Goal: Transaction & Acquisition: Purchase product/service

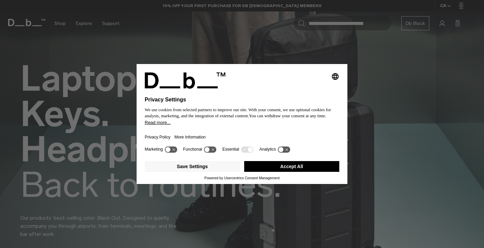
click at [279, 169] on button "Accept All" at bounding box center [291, 166] width 95 height 11
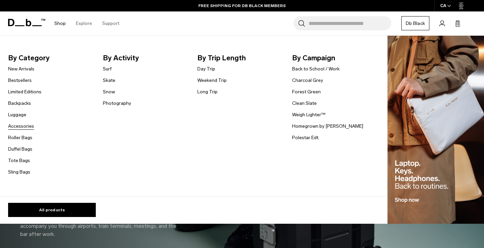
click at [19, 126] on link "Accessories" at bounding box center [21, 126] width 26 height 7
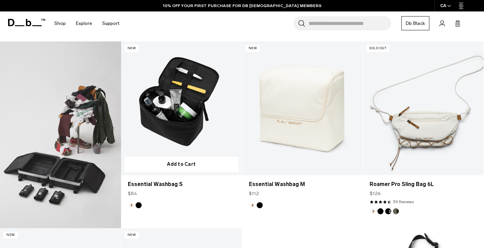
click at [194, 120] on link "Essential Washbag S" at bounding box center [181, 108] width 121 height 134
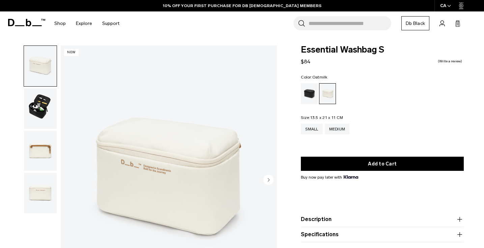
drag, startPoint x: 320, startPoint y: 65, endPoint x: 280, endPoint y: 64, distance: 40.8
click at [280, 64] on div "Gallery 3D Details Dimensions 01 / 04 New Close" at bounding box center [242, 183] width 484 height 274
click at [305, 67] on form "Essential Washbag S $84 0.0 star rating Write a review Color: Oatmilk Out of st…" at bounding box center [382, 144] width 163 height 197
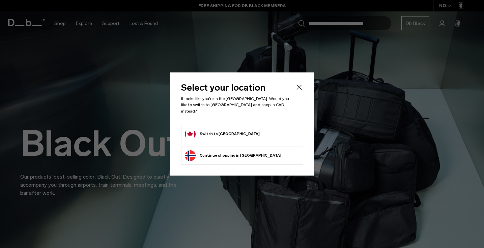
click at [238, 131] on form "Switch to Canada" at bounding box center [242, 134] width 115 height 11
click at [184, 128] on li "Switch to Canada" at bounding box center [242, 134] width 122 height 18
click at [197, 131] on button "Switch to Canada" at bounding box center [222, 134] width 75 height 11
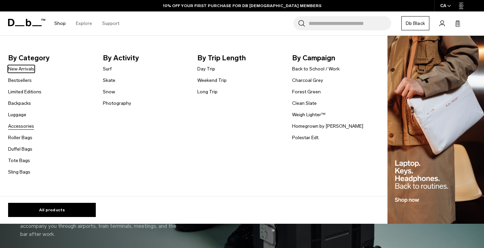
click at [17, 128] on link "Accessories" at bounding box center [21, 126] width 26 height 7
click at [19, 128] on link "Accessories" at bounding box center [21, 126] width 26 height 7
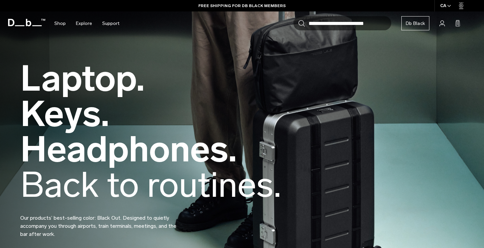
click at [27, 126] on h2 "Laptop. Keys. Headphones.  Back to routines." at bounding box center [150, 132] width 261 height 142
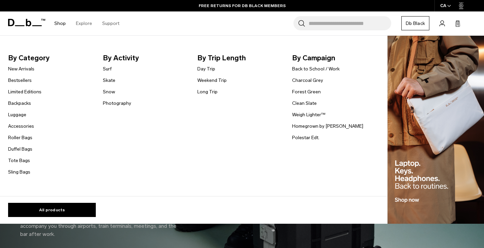
click at [61, 23] on link "Shop" at bounding box center [59, 23] width 11 height 24
click at [19, 125] on link "Accessories" at bounding box center [21, 126] width 26 height 7
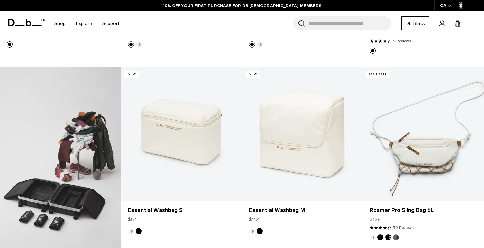
scroll to position [250, 0]
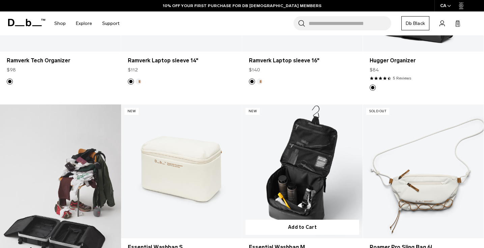
click at [314, 190] on link "Essential Washbag M" at bounding box center [302, 172] width 121 height 134
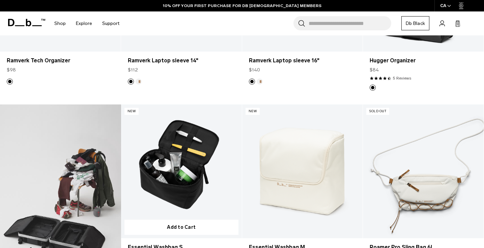
click at [206, 155] on link "Essential Washbag S" at bounding box center [181, 172] width 121 height 134
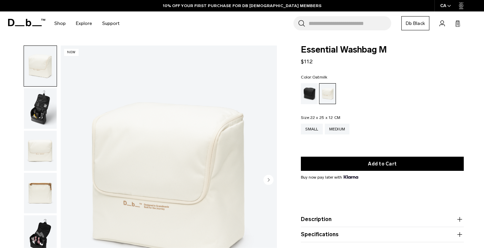
click at [271, 180] on circle "Next slide" at bounding box center [268, 180] width 10 height 10
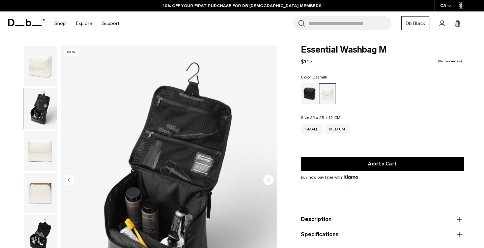
click at [270, 180] on icon "Next slide" at bounding box center [269, 179] width 2 height 3
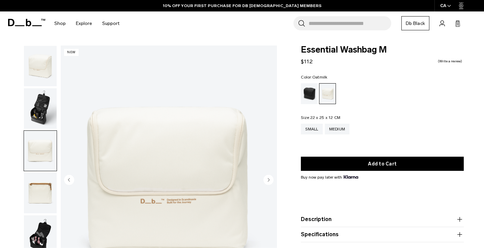
click at [270, 180] on icon "Next slide" at bounding box center [269, 179] width 2 height 3
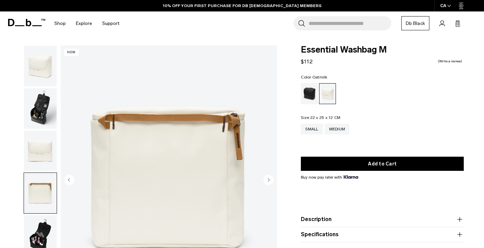
click at [270, 180] on icon "Next slide" at bounding box center [269, 179] width 2 height 3
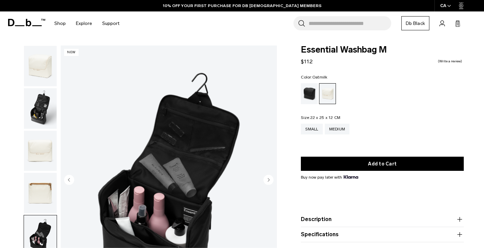
click at [270, 180] on icon "Next slide" at bounding box center [269, 179] width 2 height 3
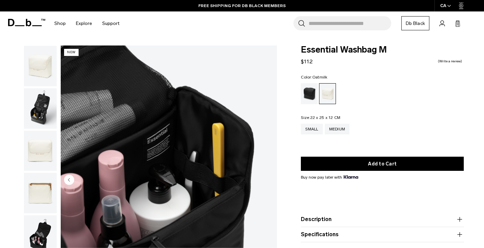
click at [270, 180] on img "6 / 6" at bounding box center [169, 181] width 216 height 270
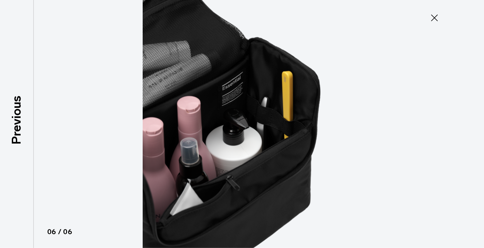
click at [433, 18] on icon at bounding box center [434, 17] width 11 height 11
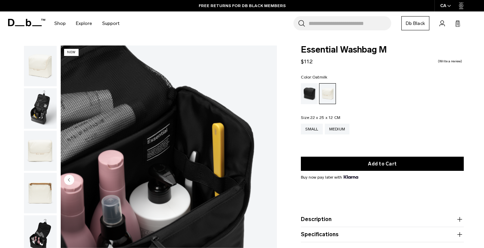
click at [43, 152] on img "button" at bounding box center [40, 151] width 33 height 40
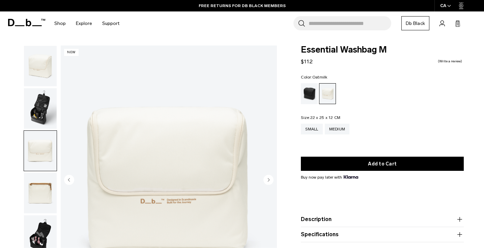
click at [42, 191] on img "button" at bounding box center [40, 193] width 33 height 40
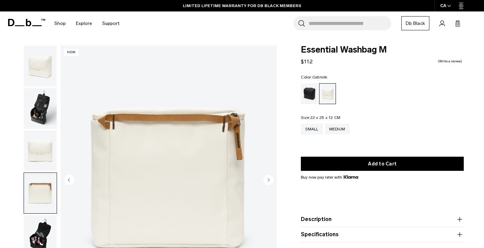
click at [40, 145] on img "button" at bounding box center [40, 151] width 33 height 40
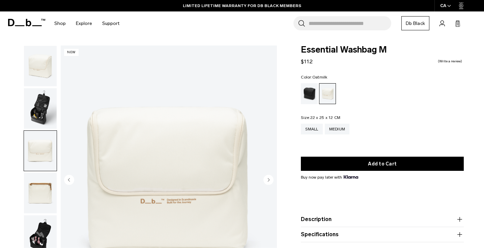
click at [34, 122] on img "button" at bounding box center [40, 108] width 33 height 40
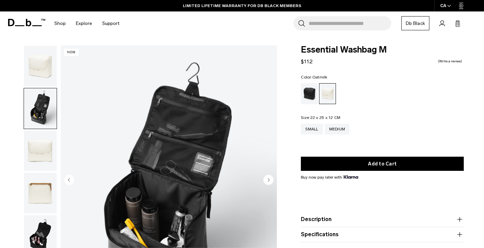
click at [35, 72] on img "button" at bounding box center [40, 66] width 33 height 40
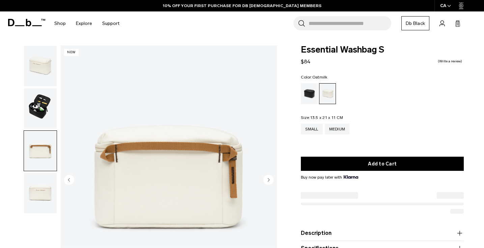
click at [22, 56] on div at bounding box center [38, 181] width 37 height 270
click at [59, 70] on div "03 / 04 New Close 01 / 04 Previous Next" at bounding box center [140, 183] width 281 height 274
click at [42, 70] on img "button" at bounding box center [40, 66] width 33 height 40
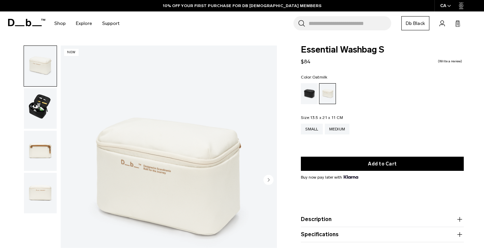
click at [44, 125] on img "button" at bounding box center [40, 108] width 33 height 40
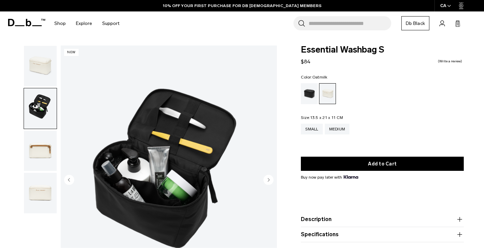
click at [35, 139] on img "button" at bounding box center [40, 151] width 33 height 40
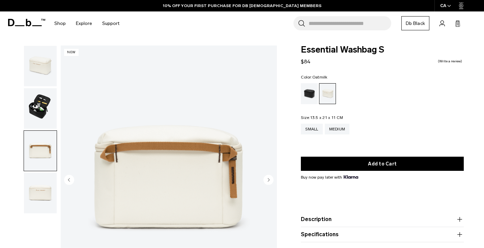
click at [38, 94] on img "button" at bounding box center [40, 108] width 33 height 40
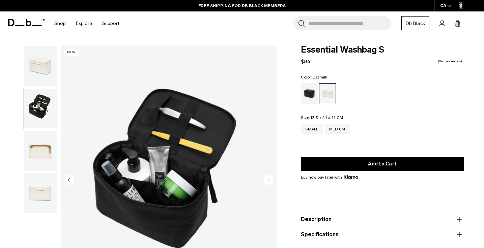
click at [39, 118] on img "button" at bounding box center [40, 108] width 33 height 40
click at [38, 147] on img "button" at bounding box center [40, 151] width 33 height 40
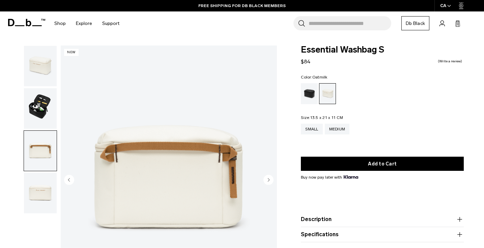
click at [36, 108] on img "button" at bounding box center [40, 108] width 33 height 40
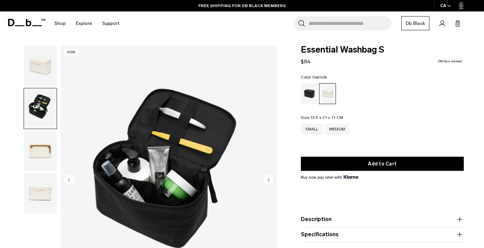
click at [38, 67] on img "button" at bounding box center [40, 66] width 33 height 40
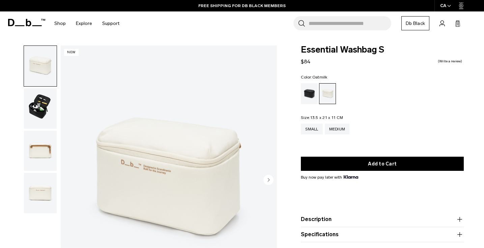
click at [39, 121] on img "button" at bounding box center [40, 108] width 33 height 40
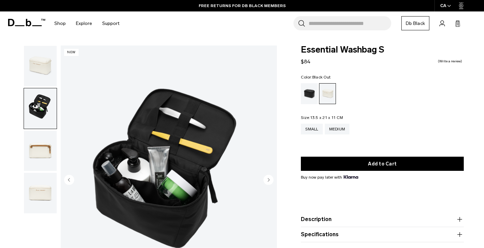
click at [307, 96] on div "Black Out" at bounding box center [309, 93] width 17 height 21
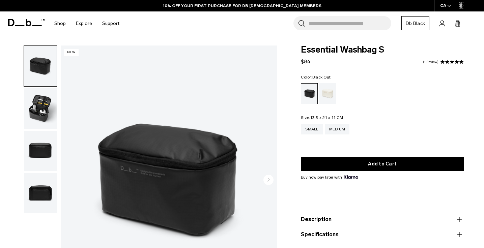
click at [34, 114] on img "button" at bounding box center [40, 108] width 33 height 40
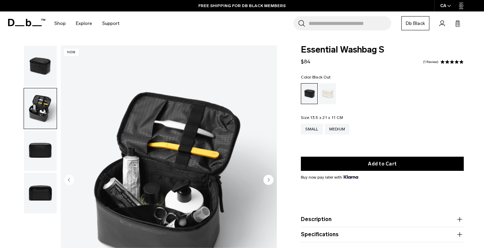
click at [35, 155] on img "button" at bounding box center [40, 151] width 33 height 40
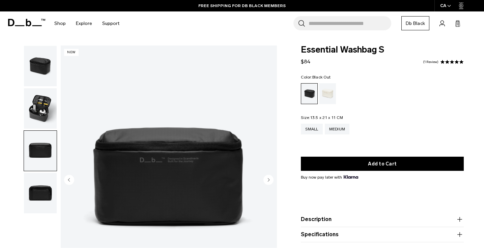
click at [42, 193] on img "button" at bounding box center [40, 193] width 33 height 40
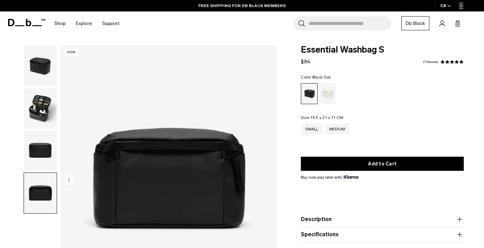
click at [40, 156] on img "button" at bounding box center [40, 151] width 33 height 40
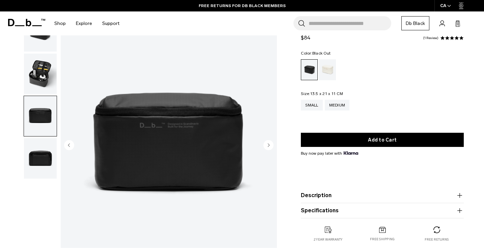
scroll to position [33, 0]
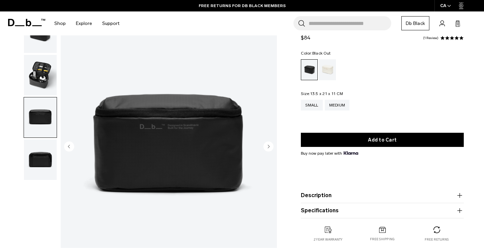
click at [37, 116] on img "button" at bounding box center [40, 117] width 33 height 40
click at [35, 185] on div at bounding box center [38, 147] width 37 height 270
click at [35, 166] on img "button" at bounding box center [40, 160] width 33 height 40
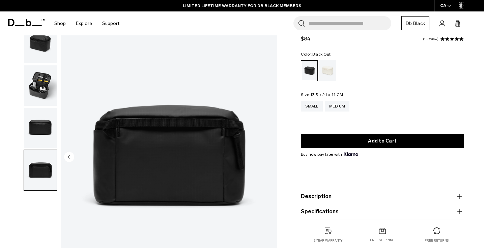
scroll to position [23, 0]
click at [33, 149] on button "button" at bounding box center [40, 128] width 33 height 41
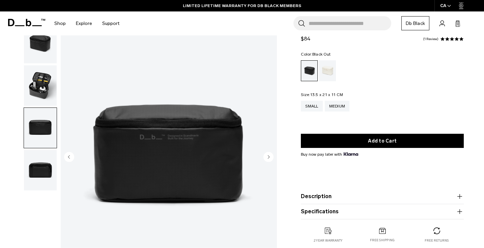
click at [33, 84] on img "button" at bounding box center [40, 85] width 33 height 40
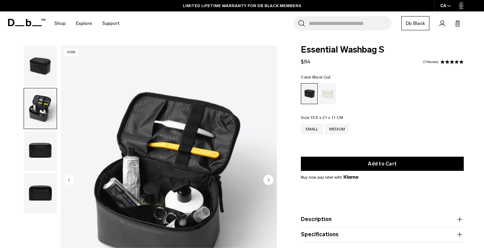
scroll to position [0, 0]
click at [37, 61] on img "button" at bounding box center [40, 66] width 33 height 40
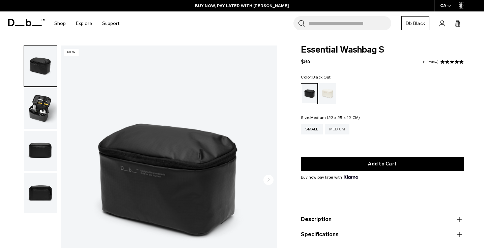
click at [347, 126] on div "Medium" at bounding box center [337, 129] width 25 height 11
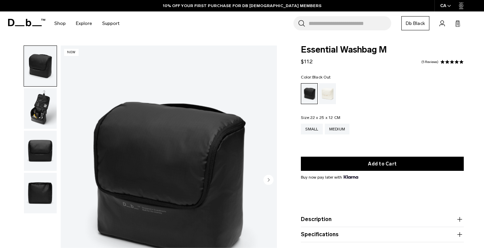
click at [34, 123] on img "button" at bounding box center [40, 108] width 33 height 40
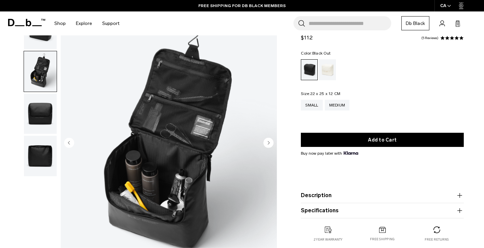
scroll to position [41, 0]
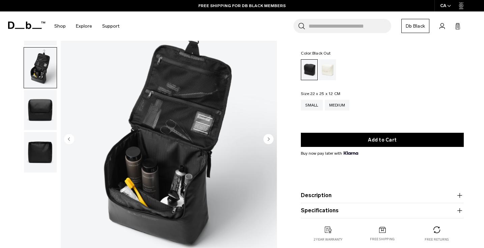
click at [28, 131] on img "button" at bounding box center [40, 110] width 33 height 40
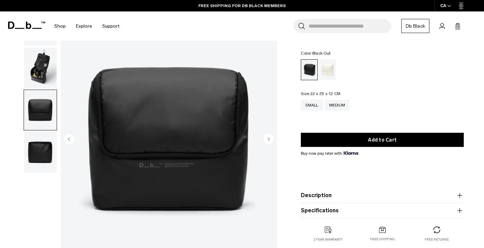
click at [22, 155] on div at bounding box center [38, 140] width 37 height 270
click at [41, 156] on img "button" at bounding box center [40, 152] width 33 height 40
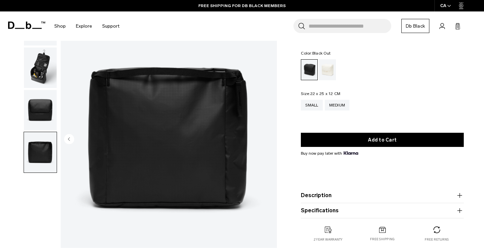
click at [37, 121] on img "button" at bounding box center [40, 110] width 33 height 40
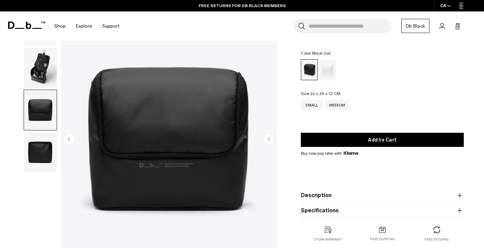
scroll to position [0, 0]
